Goal: Find specific page/section: Find specific page/section

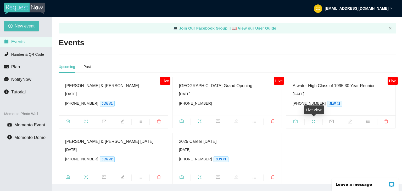
click at [314, 119] on span "fullscreen" at bounding box center [313, 122] width 18 height 6
click at [299, 121] on span "camera" at bounding box center [295, 122] width 18 height 6
click at [298, 120] on span "camera" at bounding box center [295, 122] width 18 height 6
click at [313, 121] on icon "fullscreen" at bounding box center [313, 121] width 4 height 4
